Goal: Transaction & Acquisition: Purchase product/service

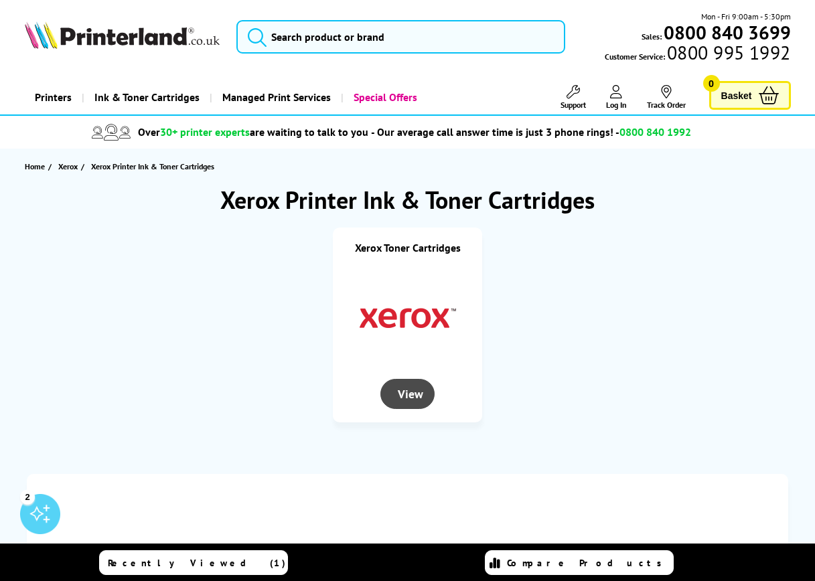
click at [411, 393] on div "View" at bounding box center [407, 394] width 55 height 30
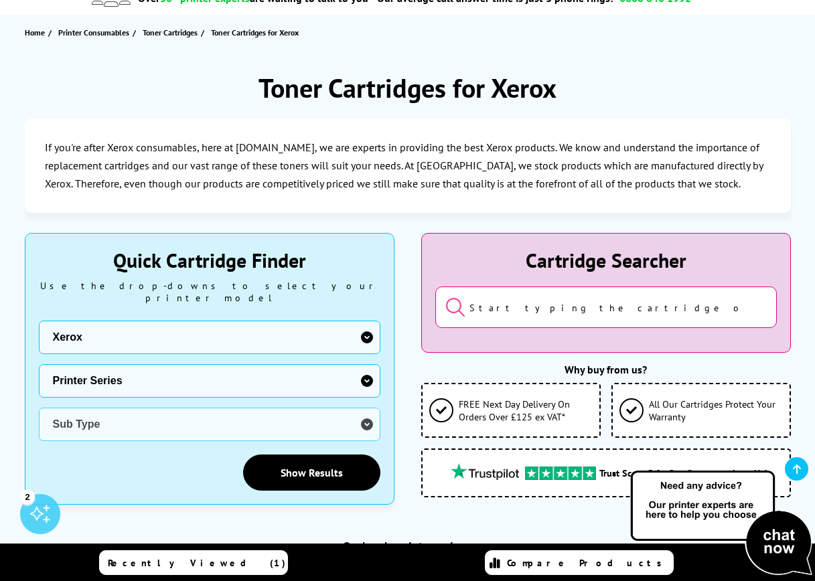
scroll to position [201, 0]
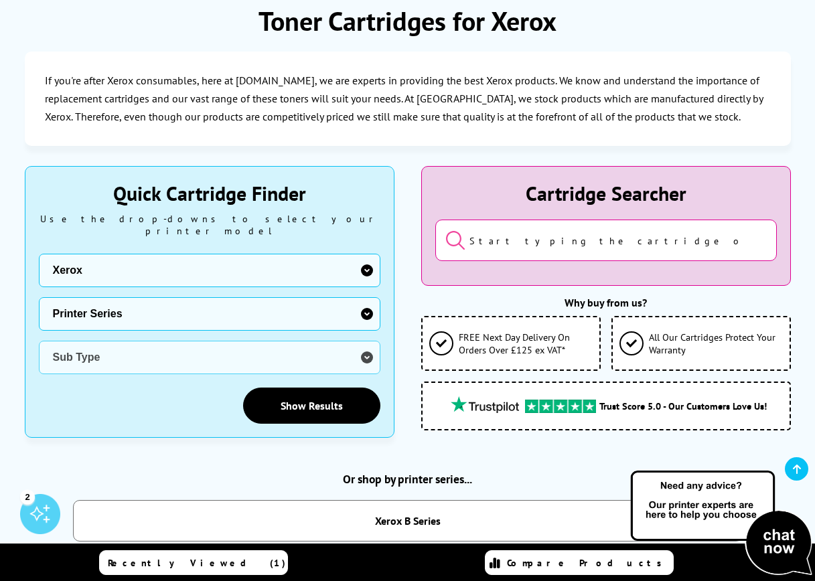
click at [367, 297] on select "Printer Series B Series C Series Phaser Series VersaLink Series WorkCentre Seri…" at bounding box center [209, 313] width 341 height 33
select select "37232"
click at [39, 297] on select "Printer Series B Series C Series Phaser Series VersaLink Series WorkCentre Seri…" at bounding box center [209, 313] width 341 height 33
click at [364, 344] on select "Sub Type Xerox B205 Xerox B210 Xerox B215 Xerox B225 Xerox B230 Xerox B235 Xero…" at bounding box center [209, 357] width 341 height 33
select select "38350"
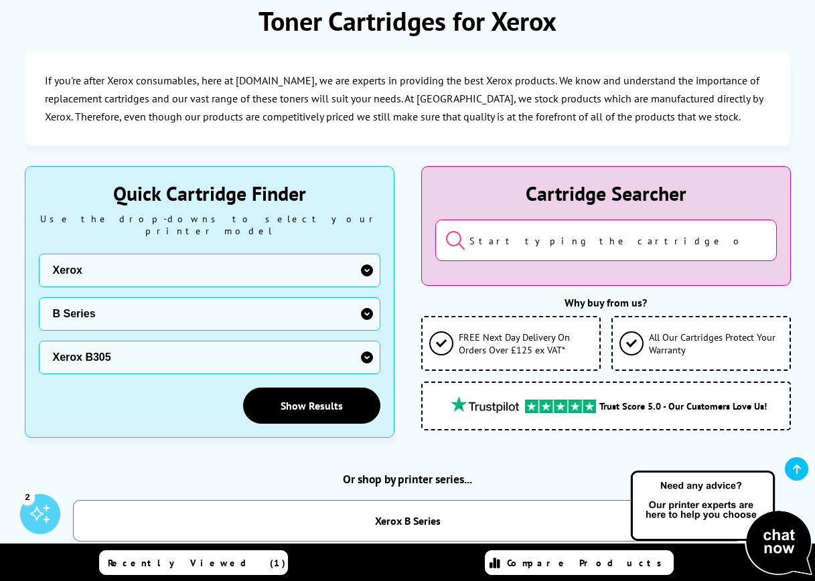
click at [39, 341] on select "Sub Type Xerox B205 Xerox B210 Xerox B215 Xerox B225 Xerox B230 Xerox B235 Xero…" at bounding box center [209, 357] width 341 height 33
click at [311, 390] on link "Show Results" at bounding box center [311, 406] width 137 height 36
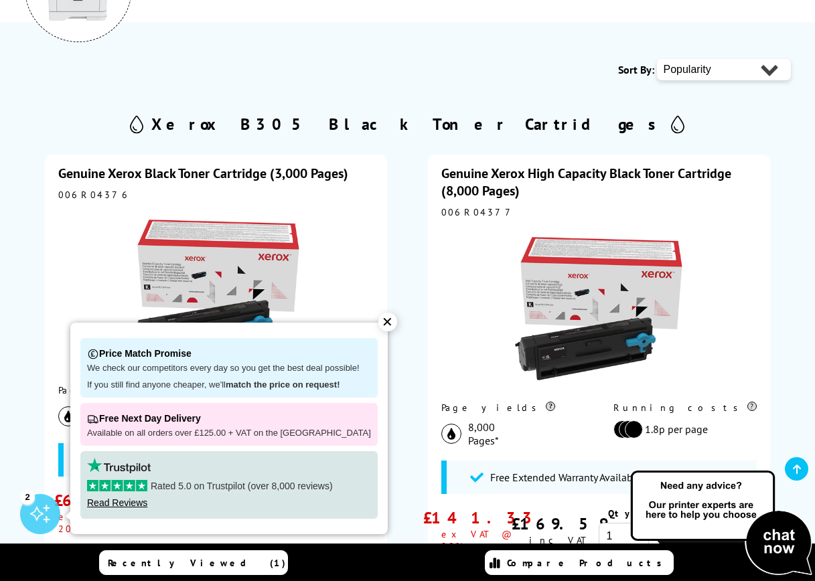
scroll to position [268, 0]
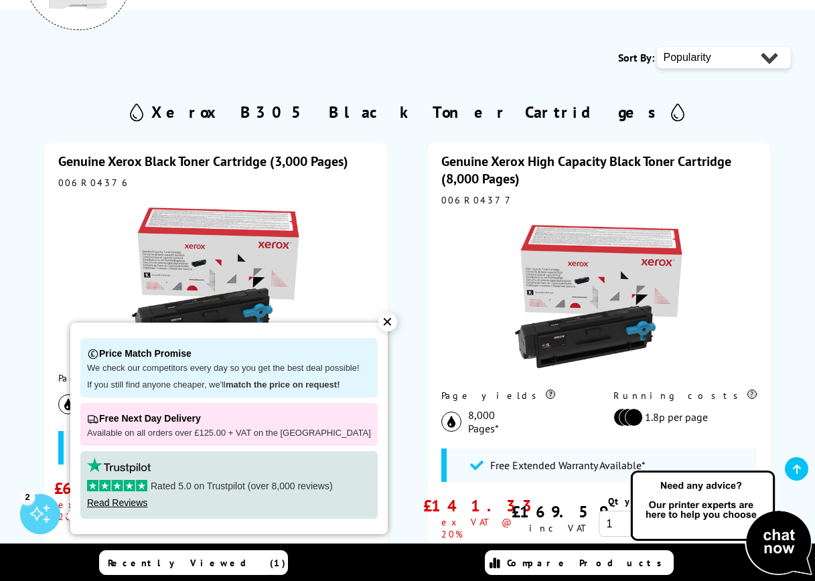
click at [380, 322] on div "✕" at bounding box center [387, 322] width 19 height 19
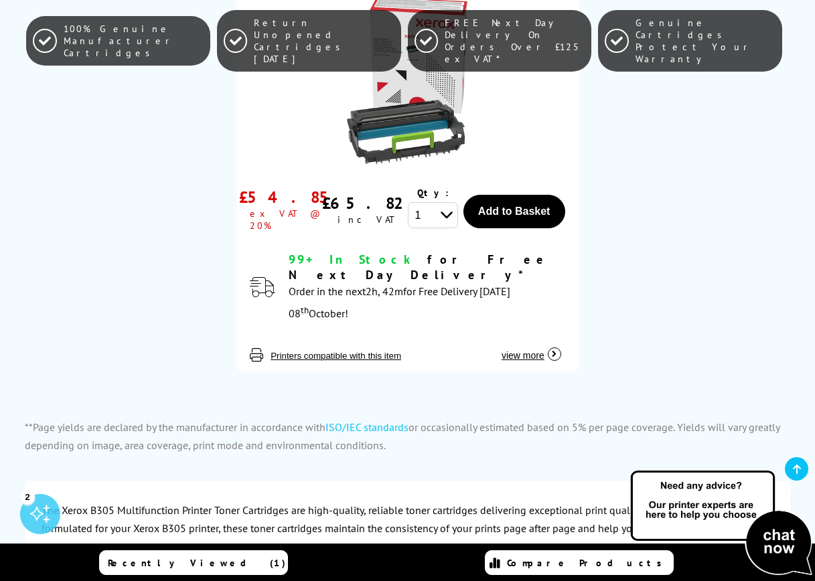
scroll to position [1473, 0]
